Goal: Information Seeking & Learning: Learn about a topic

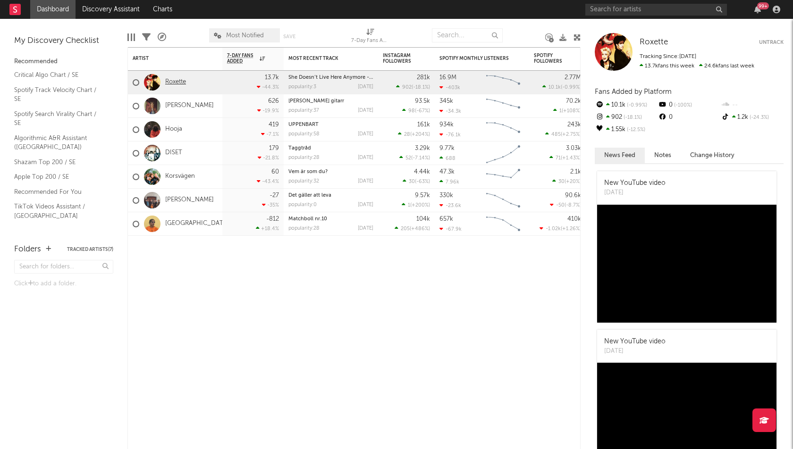
click at [178, 81] on link "Roxette" at bounding box center [175, 82] width 21 height 8
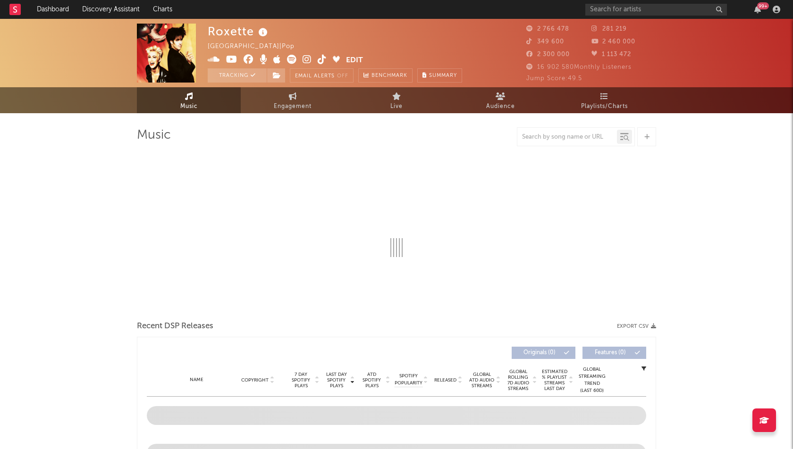
select select "6m"
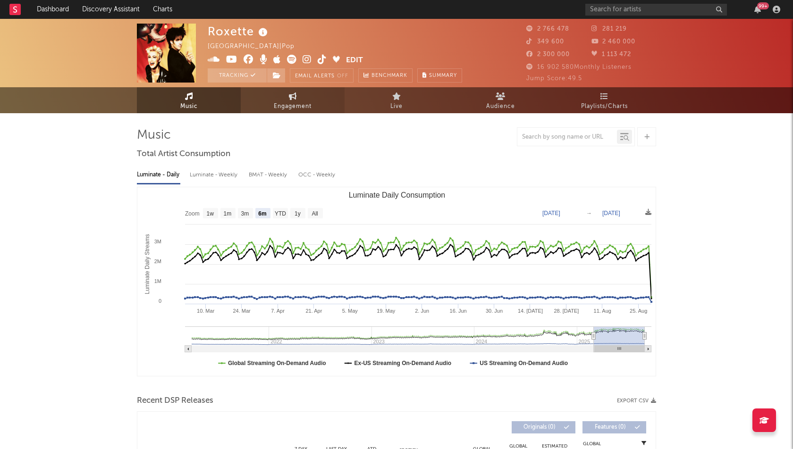
click at [292, 106] on span "Engagement" at bounding box center [293, 106] width 38 height 11
select select "1w"
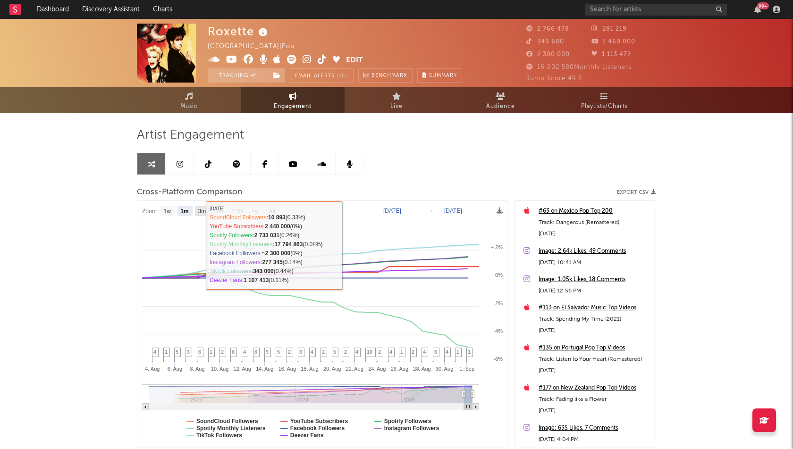
click at [206, 211] on text "3m" at bounding box center [202, 211] width 8 height 7
select select "3m"
type input "[DATE]"
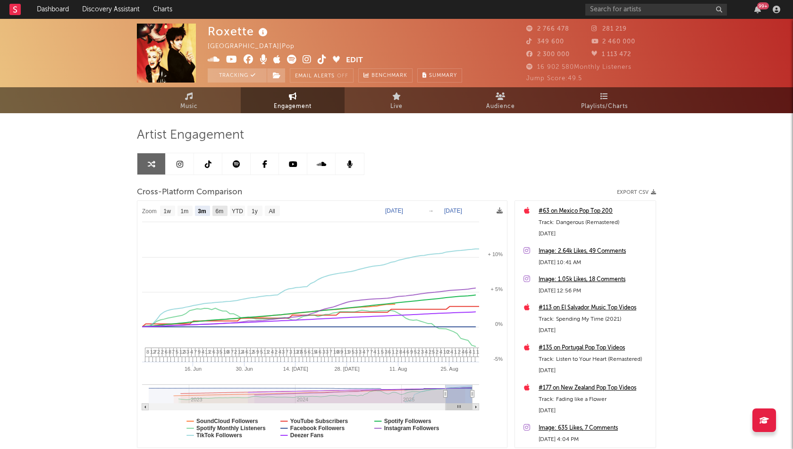
click at [222, 210] on text "6m" at bounding box center [220, 211] width 8 height 7
select select "6m"
type input "[DATE]"
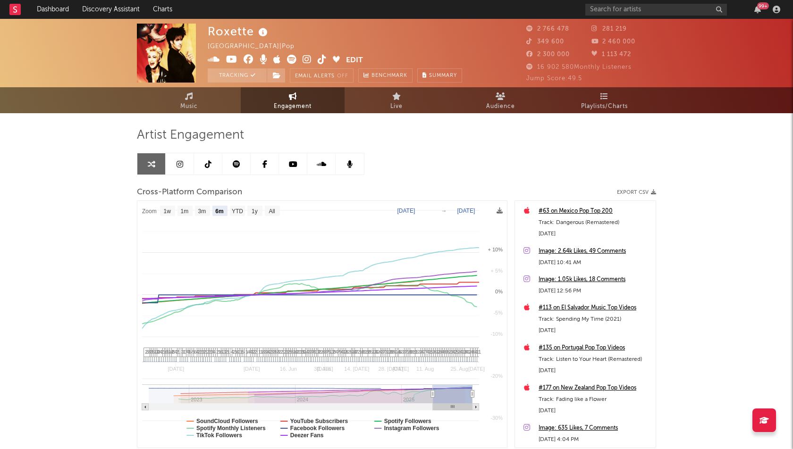
select select "6m"
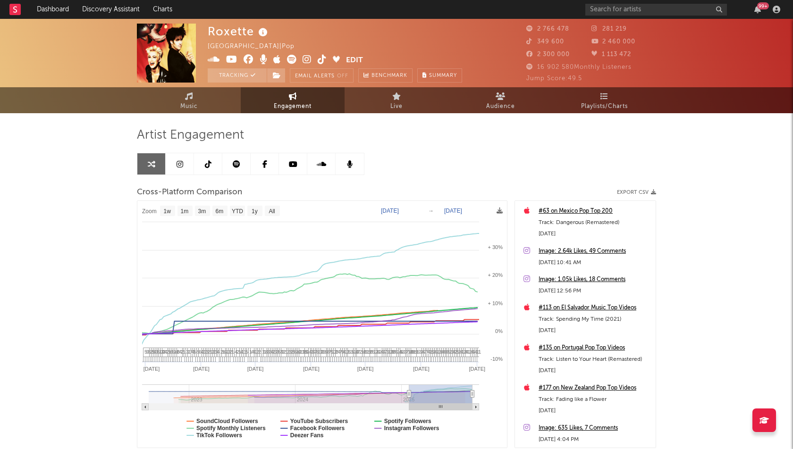
type input "[DATE]"
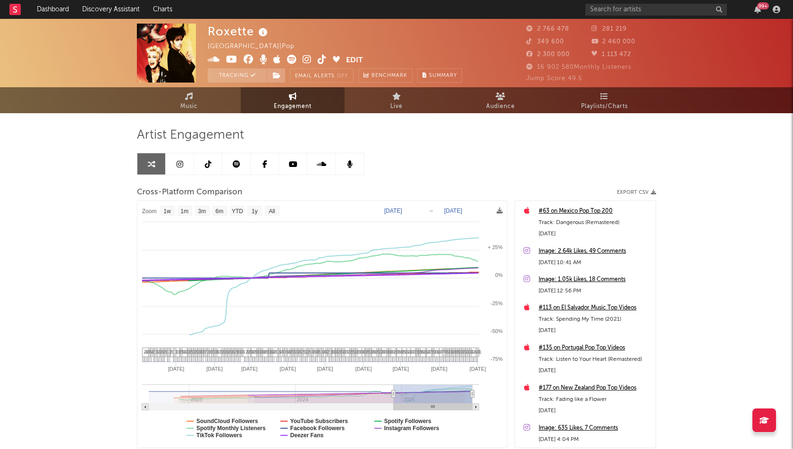
select select "1w"
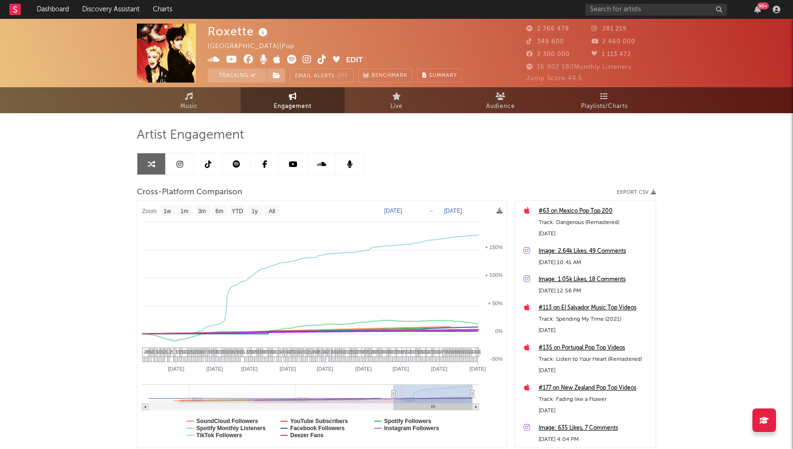
drag, startPoint x: 419, startPoint y: 393, endPoint x: 366, endPoint y: 392, distance: 52.4
